Goal: Task Accomplishment & Management: Complete application form

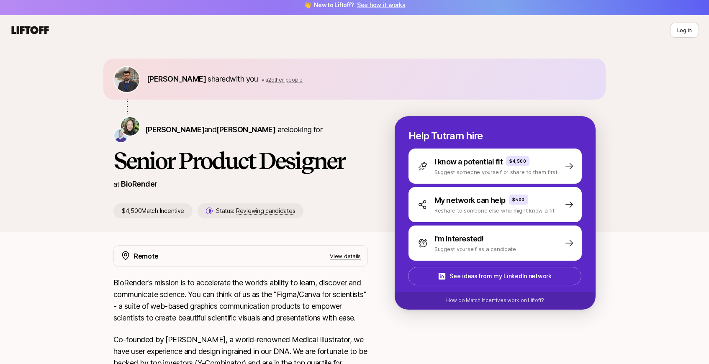
scroll to position [6, 0]
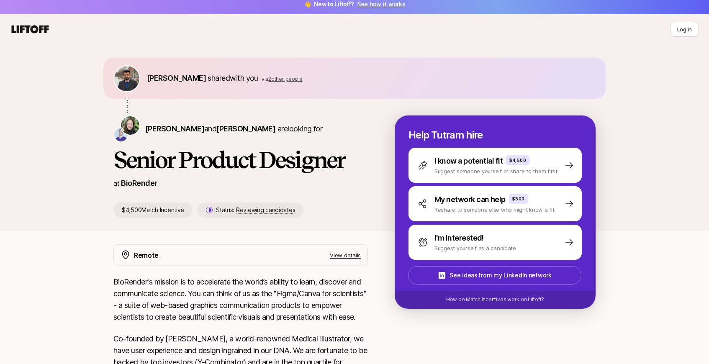
click at [40, 31] on icon at bounding box center [30, 29] width 37 height 8
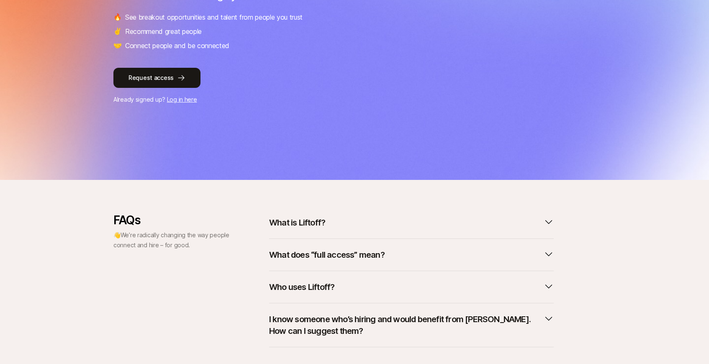
scroll to position [206, 0]
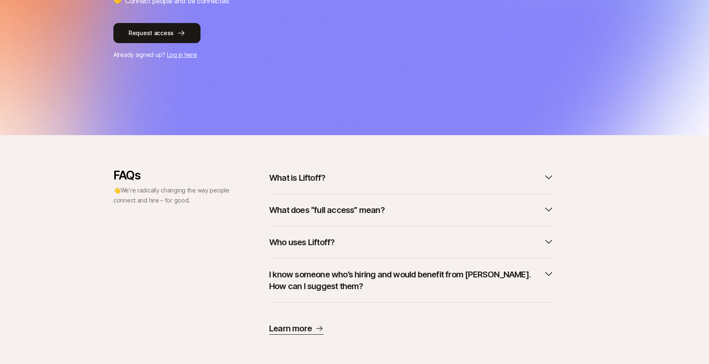
click at [345, 177] on button "What is Liftoff?" at bounding box center [411, 178] width 285 height 18
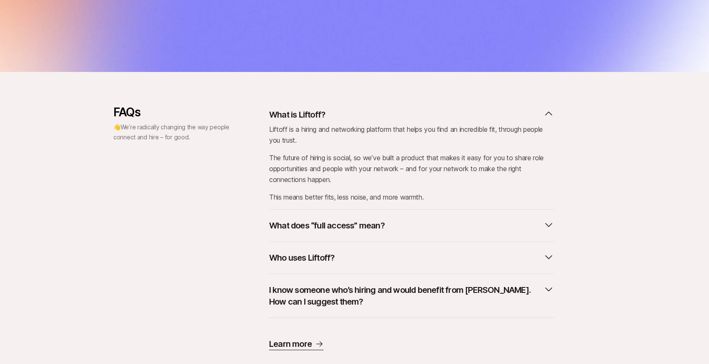
scroll to position [289, 0]
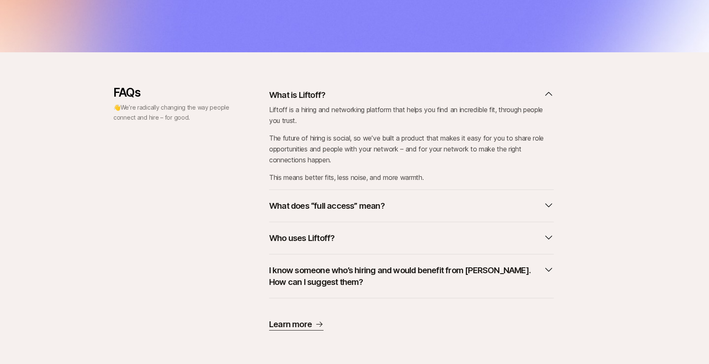
click at [332, 206] on p "What does “full access” mean?" at bounding box center [327, 206] width 116 height 12
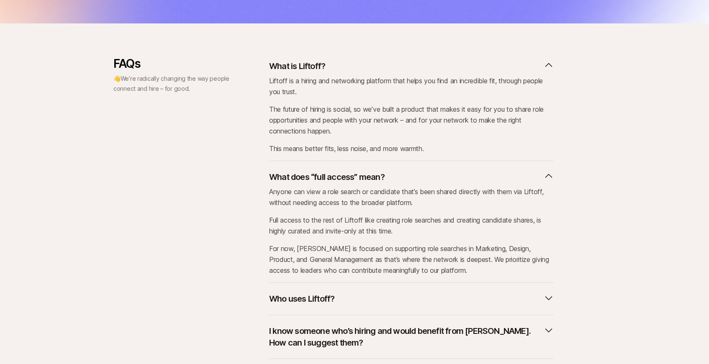
scroll to position [379, 0]
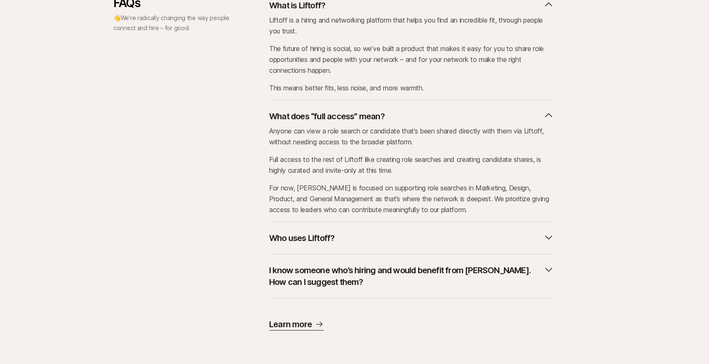
click at [333, 233] on p "Who uses Liftoff?" at bounding box center [301, 238] width 65 height 12
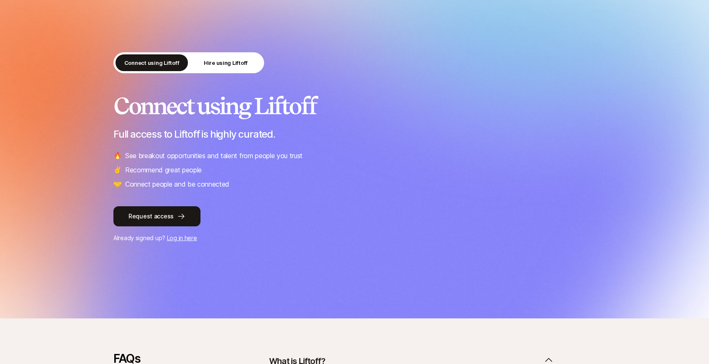
scroll to position [0, 0]
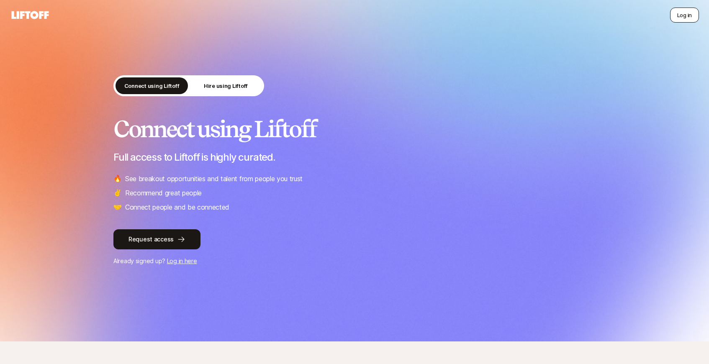
click at [685, 15] on button "Log in" at bounding box center [685, 15] width 29 height 15
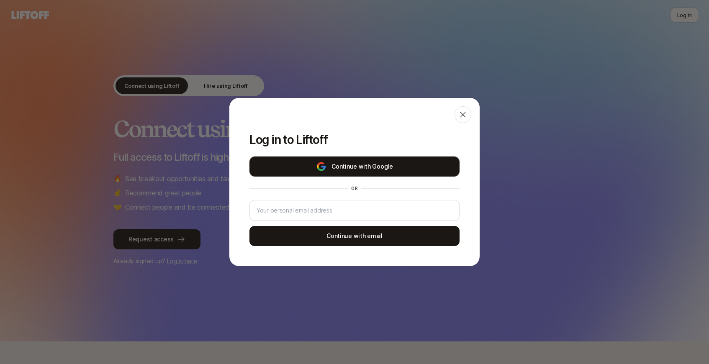
click at [371, 162] on button "Continue with Google" at bounding box center [355, 167] width 210 height 20
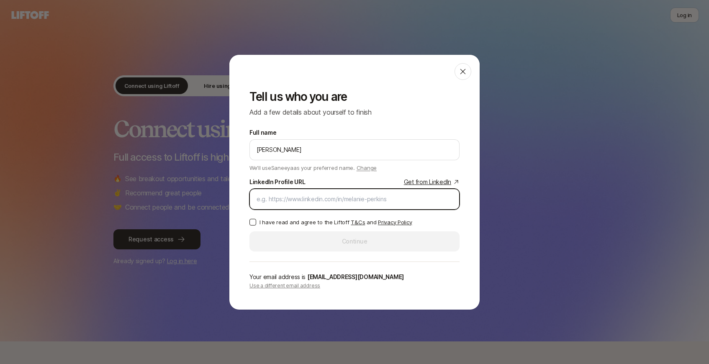
paste input "[URL][DOMAIN_NAME]"
type input "[URL][DOMAIN_NAME]"
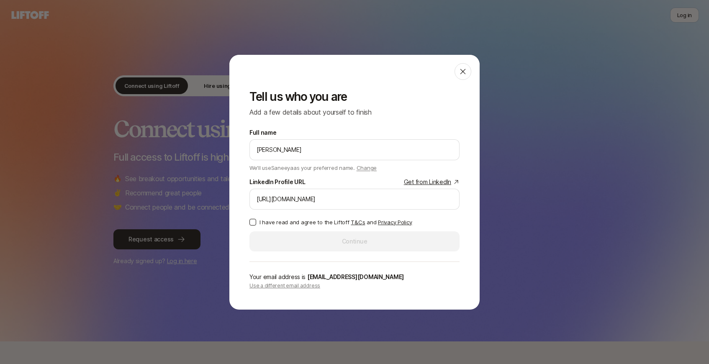
click at [292, 223] on p "I have read and agree to the Liftoff T&Cs and Privacy Policy" at bounding box center [336, 222] width 152 height 8
click at [256, 223] on button "I have read and agree to the Liftoff T&Cs and Privacy Policy" at bounding box center [253, 222] width 7 height 7
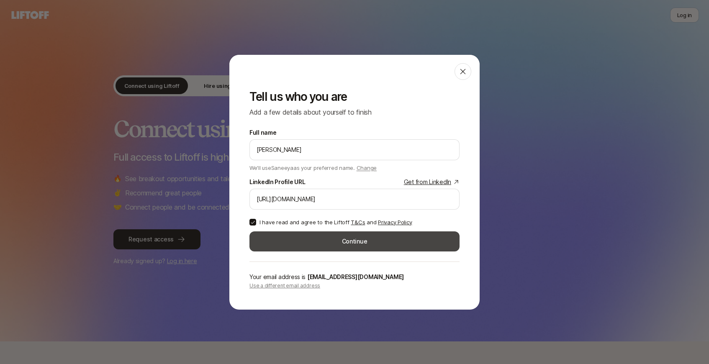
click at [305, 245] on button "Continue" at bounding box center [355, 242] width 210 height 20
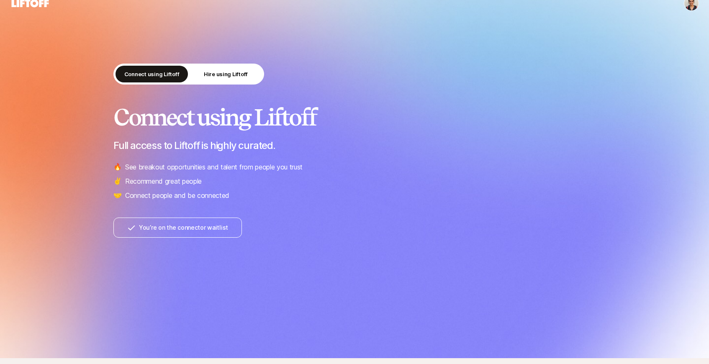
scroll to position [5, 0]
